Goal: Ask a question

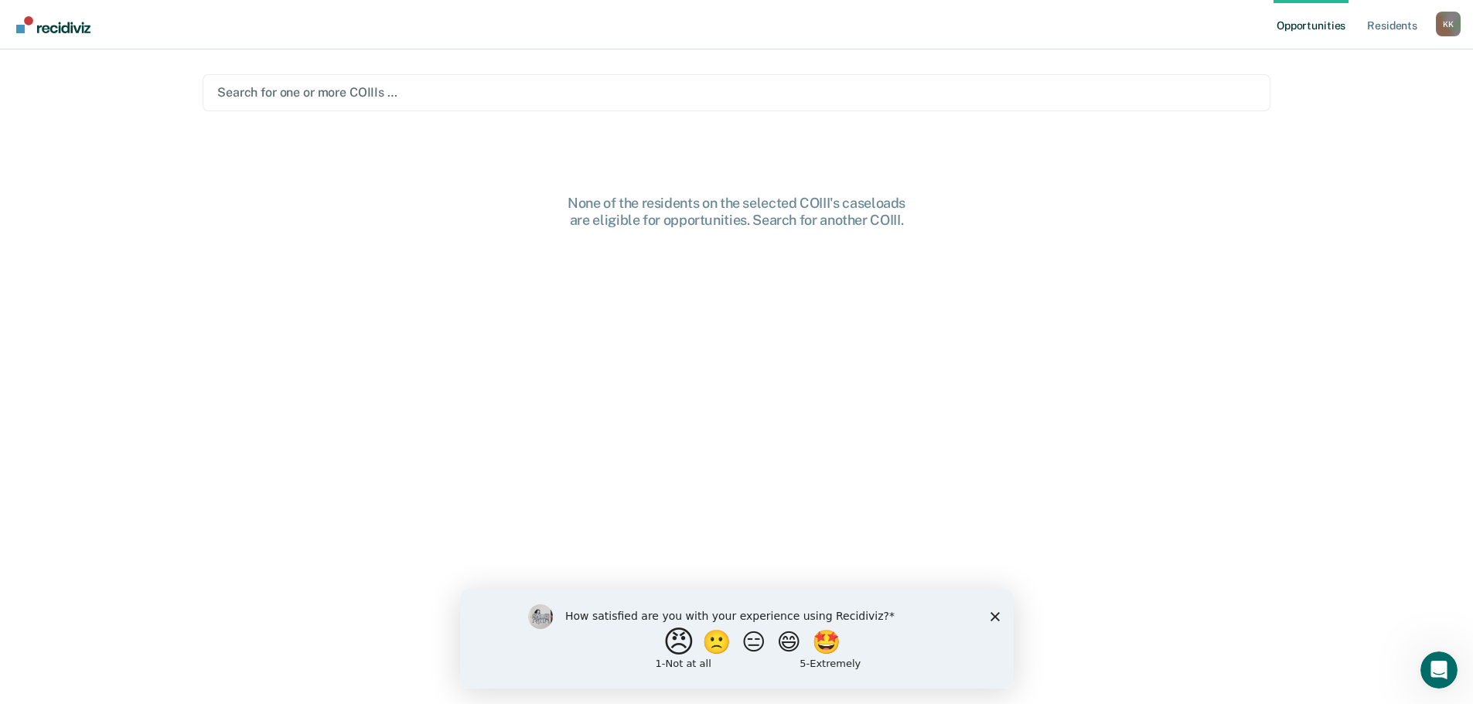
click at [666, 639] on button "😠" at bounding box center [680, 641] width 36 height 31
click at [331, 80] on div "Search for one or more COIIIs …" at bounding box center [737, 92] width 1068 height 37
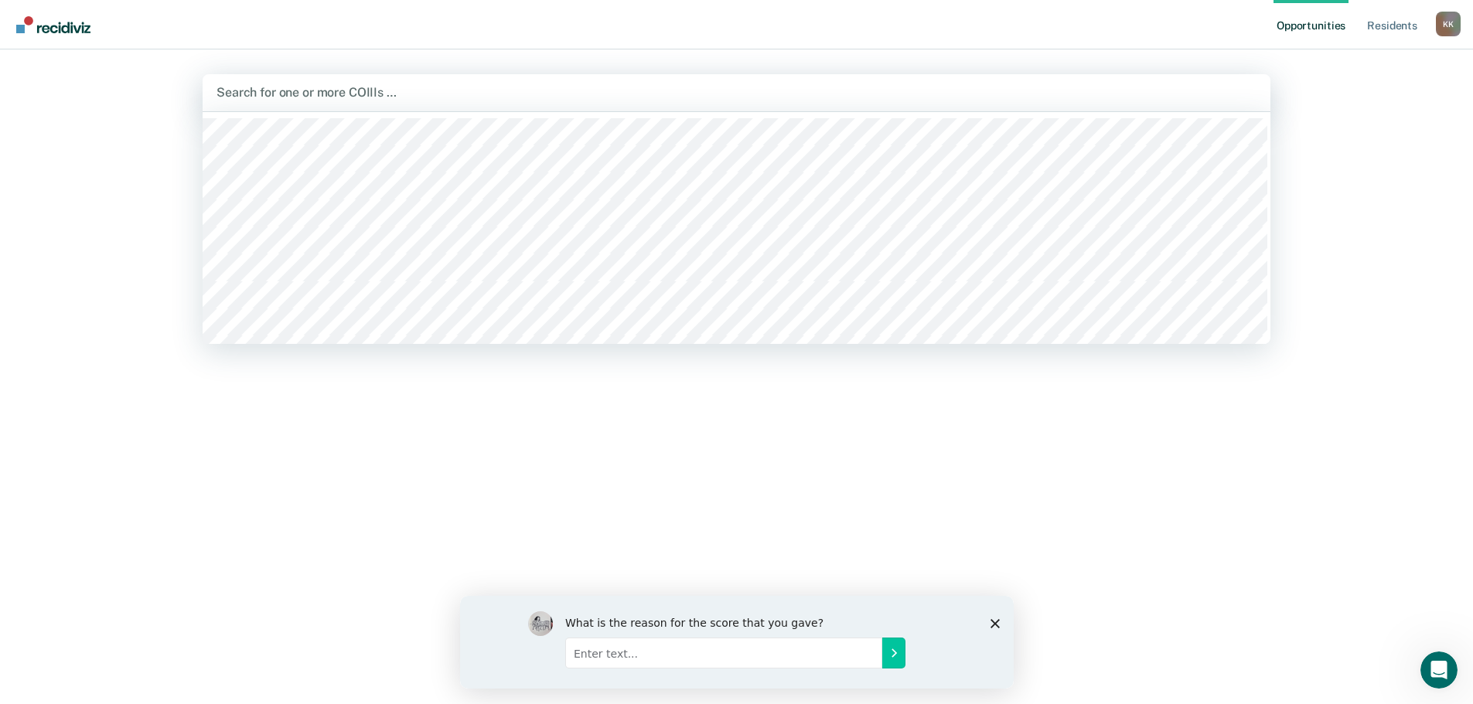
click at [299, 60] on main "341 results available. Use Up and Down to choose options, press Enter to select…" at bounding box center [736, 358] width 1105 height 618
click at [296, 77] on div "Search for one or more COIIIs …" at bounding box center [737, 92] width 1068 height 37
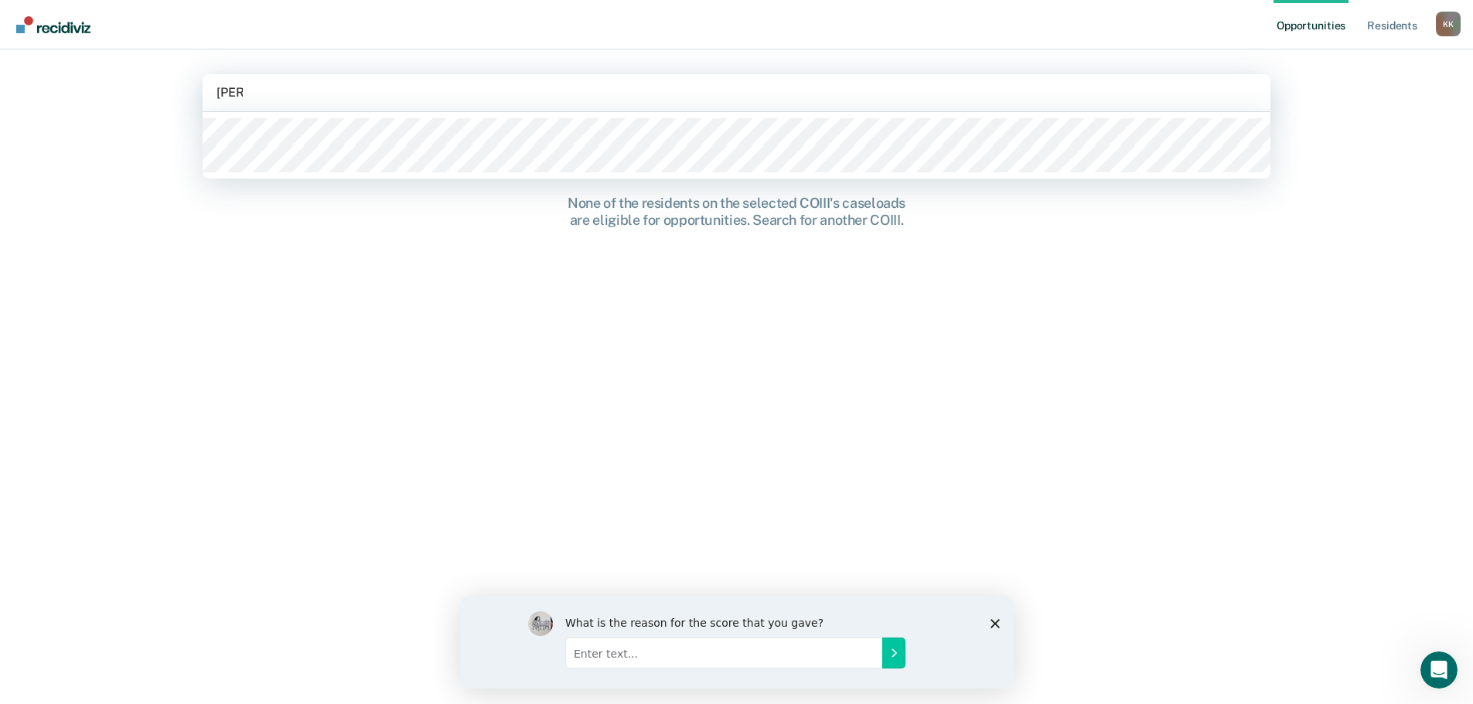
type input "alexa"
